Goal: Task Accomplishment & Management: Complete application form

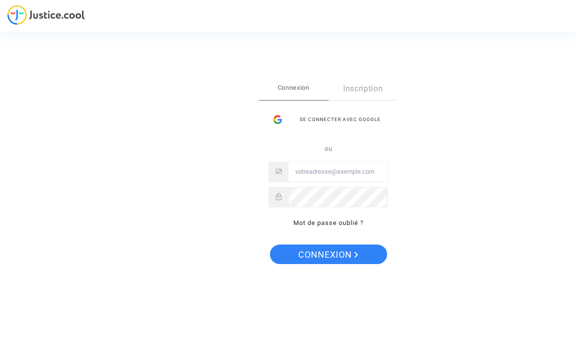
click at [351, 168] on input "Email" at bounding box center [338, 172] width 99 height 20
type input "[EMAIL_ADDRESS][DOMAIN_NAME]"
click at [345, 259] on span "Connexion" at bounding box center [328, 255] width 60 height 21
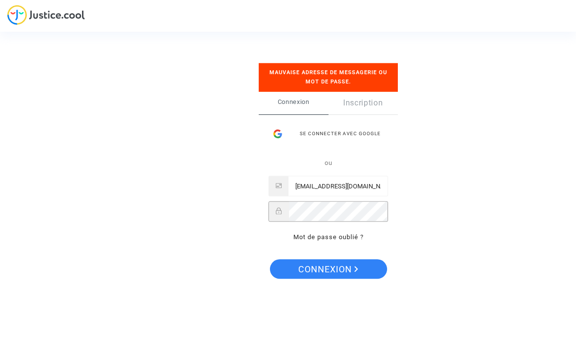
click at [337, 273] on span "Connexion" at bounding box center [328, 269] width 60 height 21
click at [349, 132] on div "Se connecter avec Google" at bounding box center [329, 134] width 120 height 20
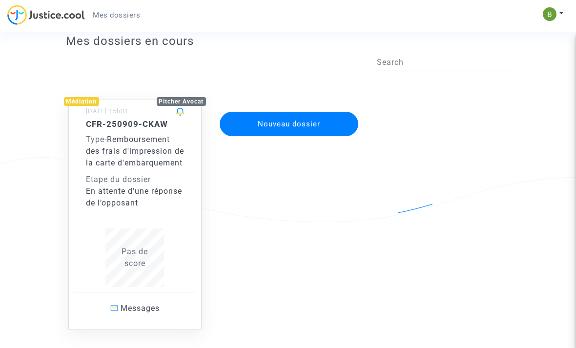
scroll to position [31, 0]
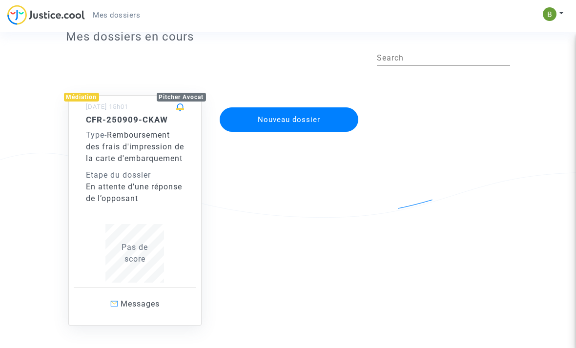
click at [154, 320] on link "Messages" at bounding box center [135, 304] width 123 height 33
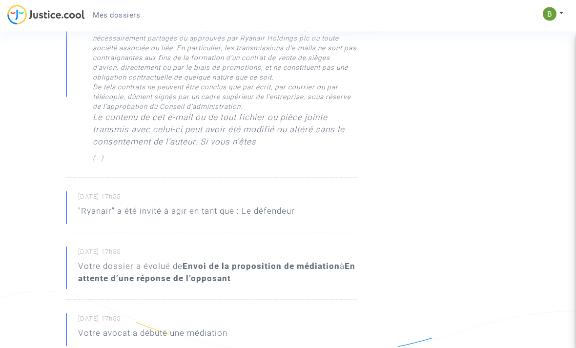
scroll to position [534, 0]
click at [244, 209] on p ""Ryanair" a été invité à agir en tant que : Le défendeur" at bounding box center [186, 213] width 217 height 17
click at [243, 210] on p ""Ryanair" a été invité à agir en tant que : Le défendeur" at bounding box center [186, 213] width 217 height 17
click at [198, 276] on b "En attente d’une réponse de l’opposant" at bounding box center [216, 272] width 277 height 22
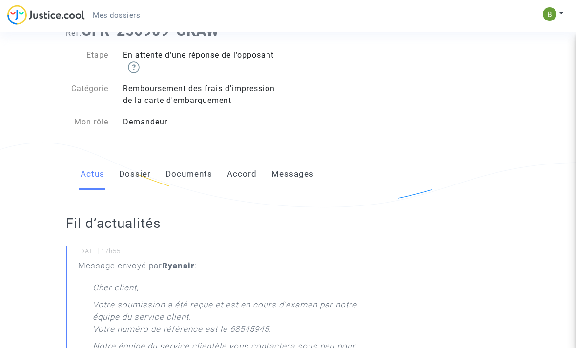
scroll to position [0, 0]
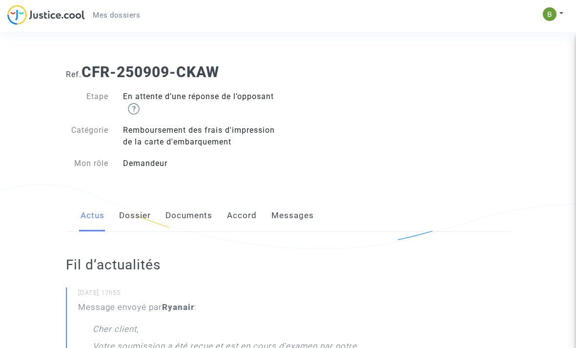
click at [128, 219] on link "Dossier" at bounding box center [135, 216] width 32 height 32
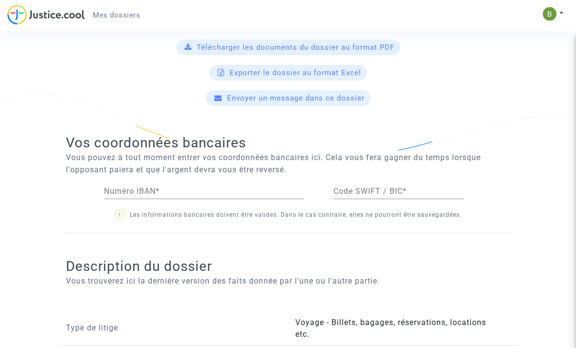
scroll to position [411, 0]
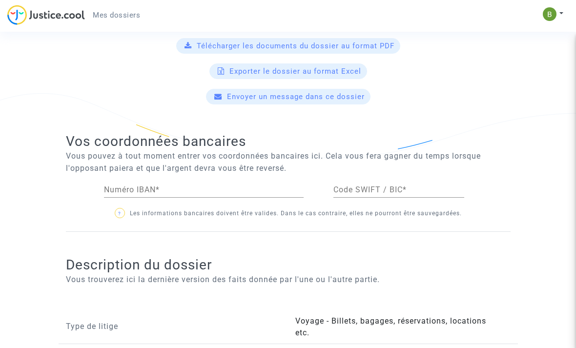
click at [175, 194] on input "Numéro IBAN *" at bounding box center [204, 190] width 200 height 9
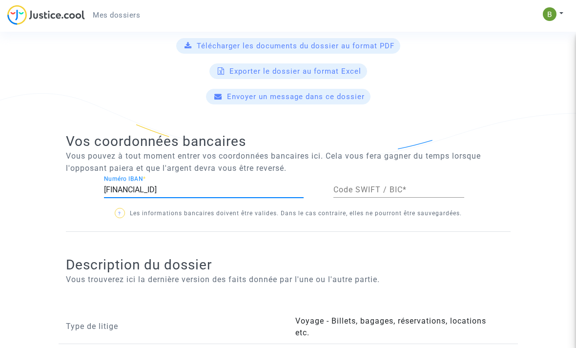
type input "FR5030002084330000247720Z59"
click at [382, 193] on input "Code SWIFT / BIC *" at bounding box center [399, 190] width 131 height 9
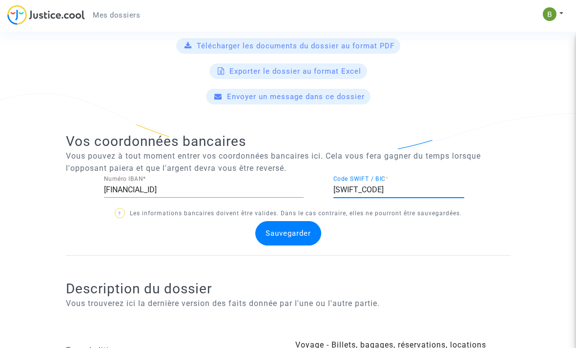
type input "CRLYFRPP"
click at [293, 231] on span "Sauvegarder" at bounding box center [288, 233] width 45 height 9
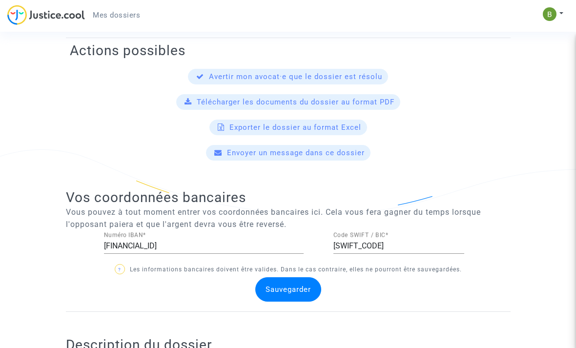
scroll to position [327, 0]
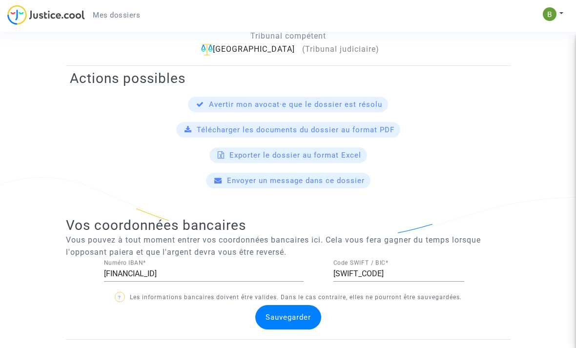
click at [291, 318] on span "Sauvegarder" at bounding box center [288, 317] width 45 height 9
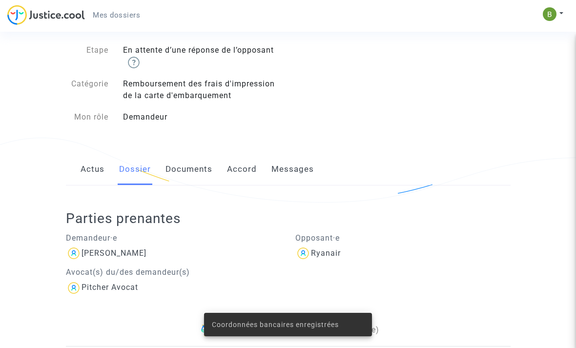
scroll to position [0, 0]
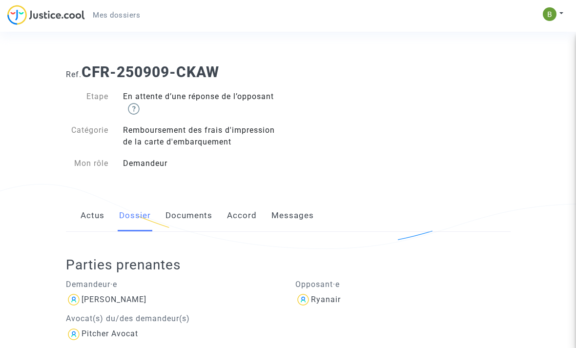
click at [188, 217] on link "Documents" at bounding box center [189, 216] width 47 height 32
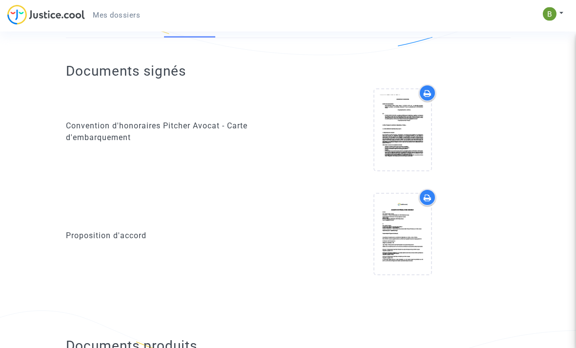
scroll to position [194, 0]
click at [406, 238] on icon at bounding box center [403, 233] width 32 height 31
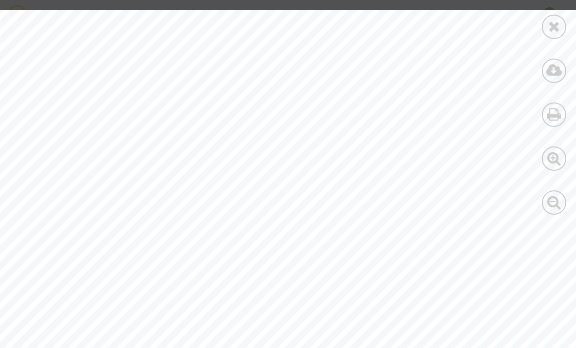
scroll to position [0, 6]
click at [553, 29] on icon at bounding box center [554, 26] width 12 height 15
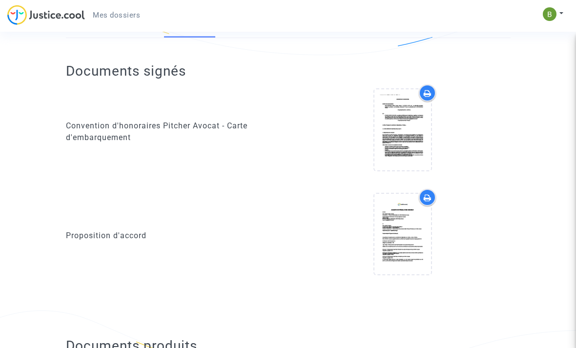
click at [397, 238] on icon at bounding box center [403, 233] width 32 height 31
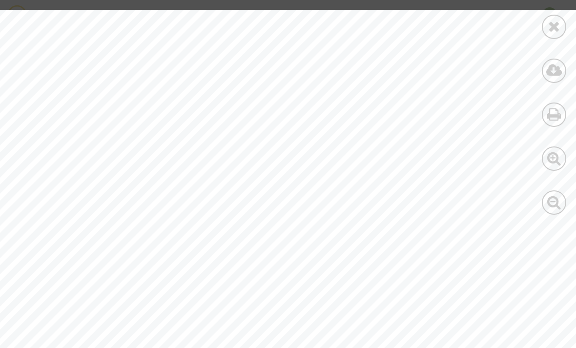
scroll to position [0, 0]
